Goal: Navigation & Orientation: Find specific page/section

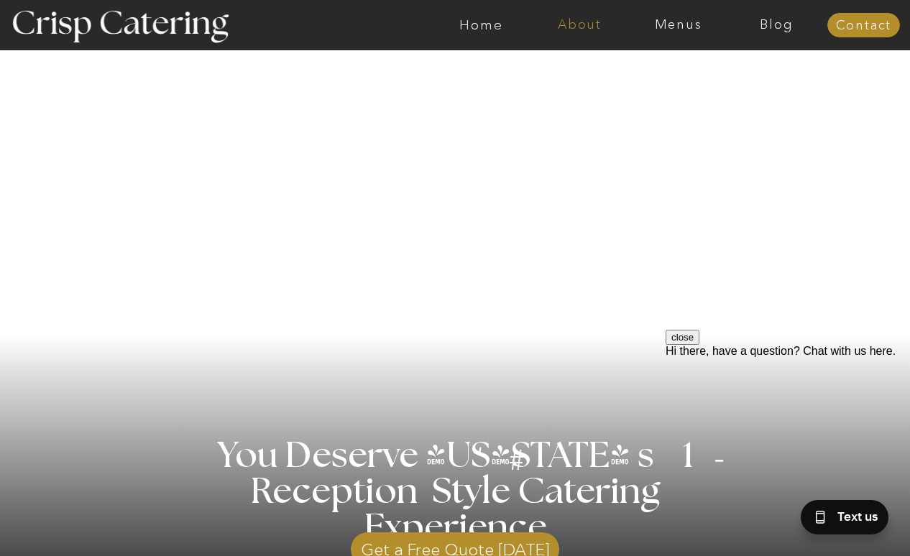
click at [566, 21] on nav "About" at bounding box center [579, 25] width 98 height 14
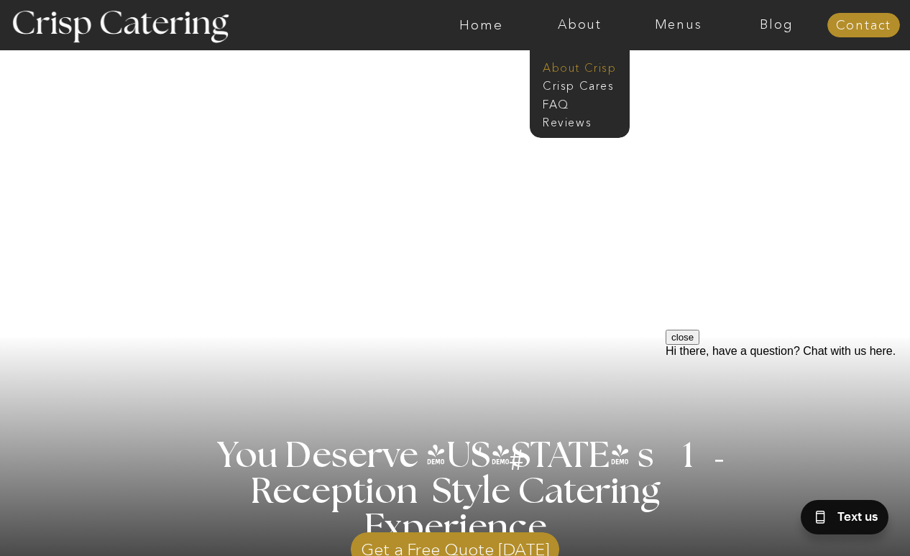
click at [571, 64] on nav "About Crisp" at bounding box center [584, 67] width 83 height 14
click at [580, 68] on nav "About Crisp" at bounding box center [584, 67] width 83 height 14
click at [676, 37] on div at bounding box center [526, 25] width 2279 height 50
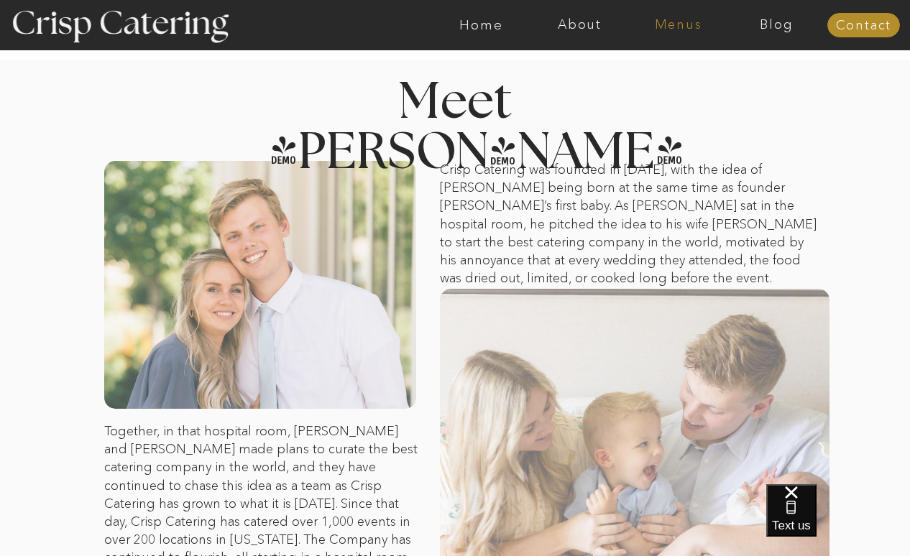
click at [679, 18] on nav "Menus" at bounding box center [678, 25] width 98 height 14
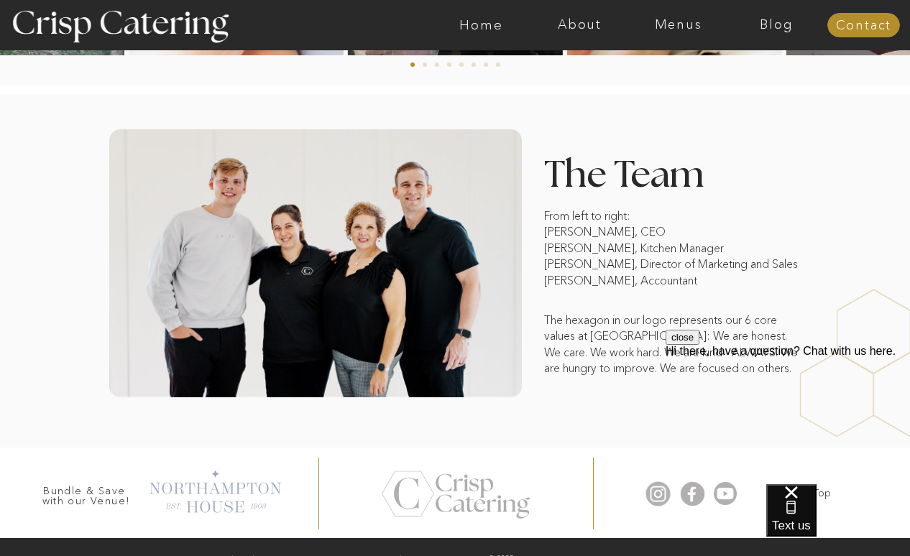
scroll to position [1101, 0]
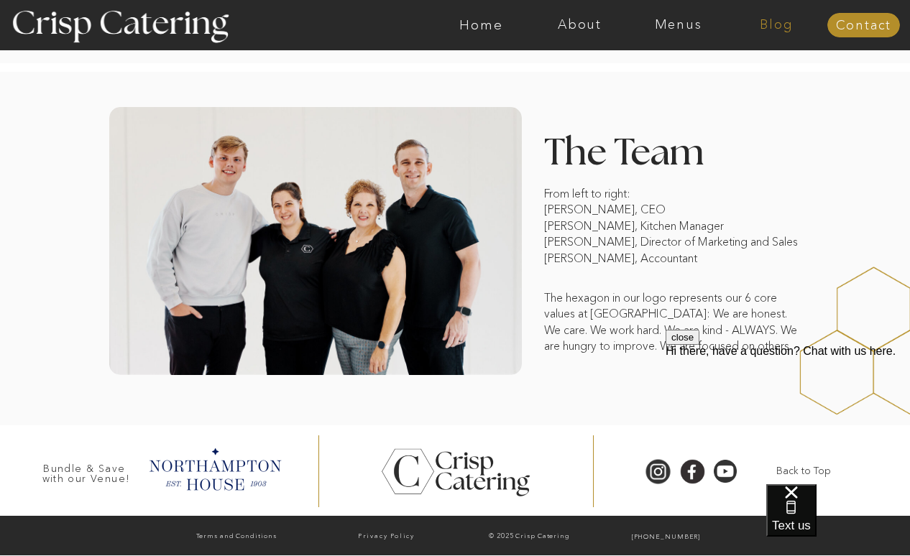
click at [776, 24] on nav "Blog" at bounding box center [776, 25] width 98 height 14
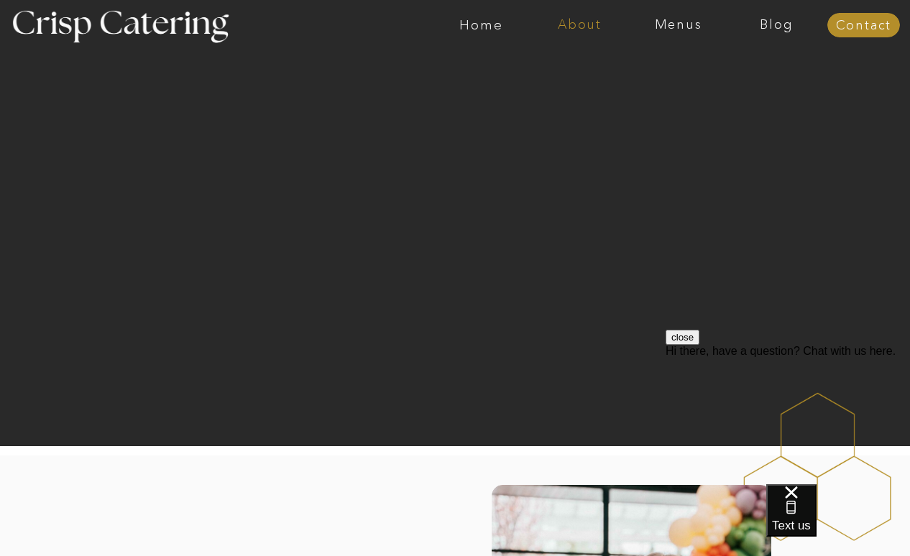
click at [582, 24] on nav "About" at bounding box center [579, 25] width 98 height 14
click at [655, 40] on div at bounding box center [526, 25] width 2279 height 50
click at [679, 18] on nav "Menus" at bounding box center [678, 25] width 98 height 14
click at [679, 25] on nav "Menus" at bounding box center [678, 25] width 98 height 14
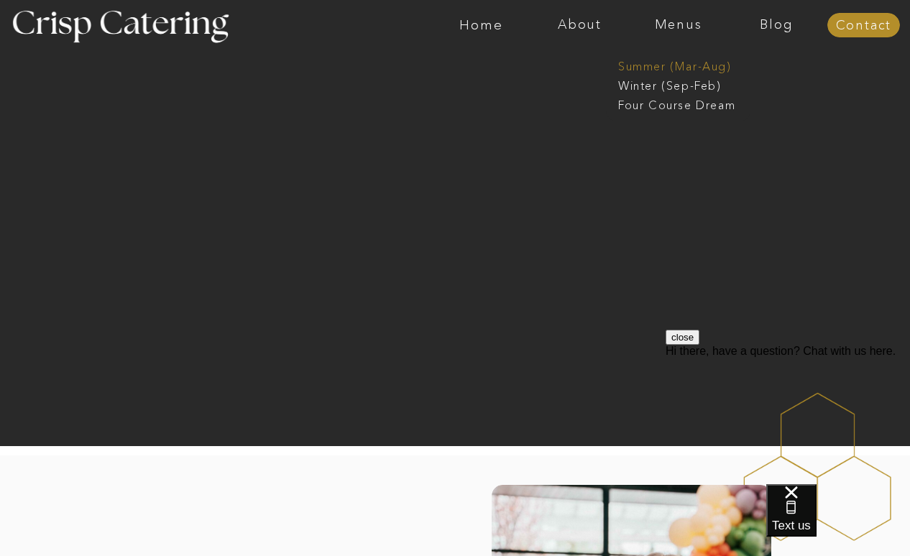
click at [664, 63] on nav "Summer (Mar-Aug)" at bounding box center [682, 65] width 129 height 14
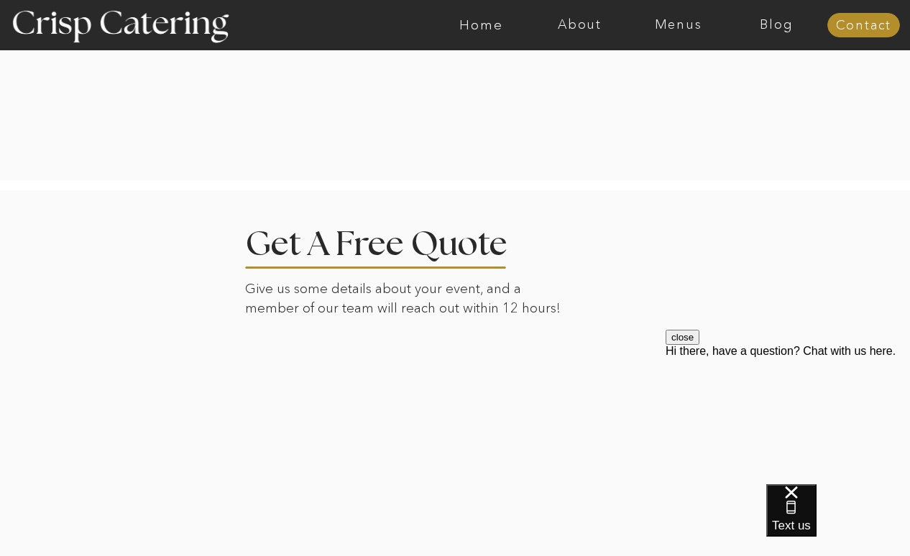
scroll to position [3004, 0]
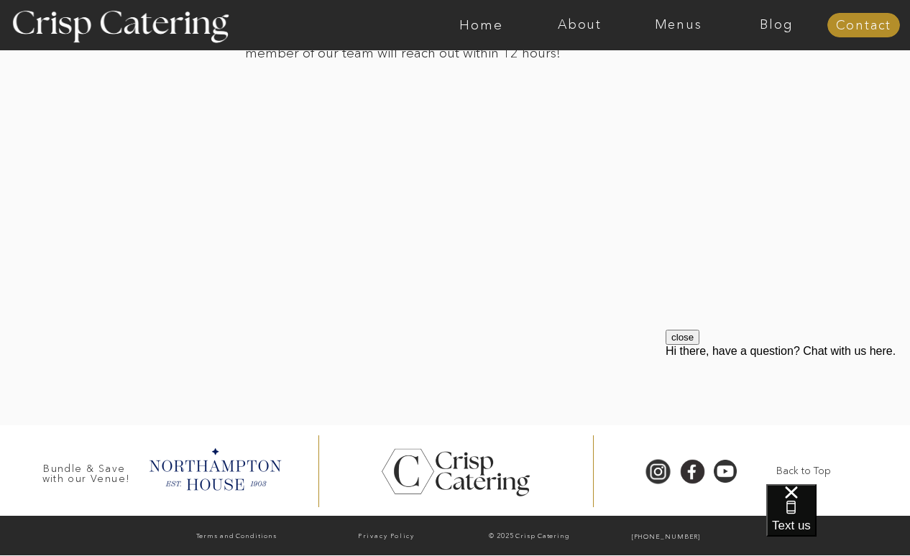
click at [357, 446] on div at bounding box center [456, 471] width 4482 height 91
